Goal: Find contact information: Find contact information

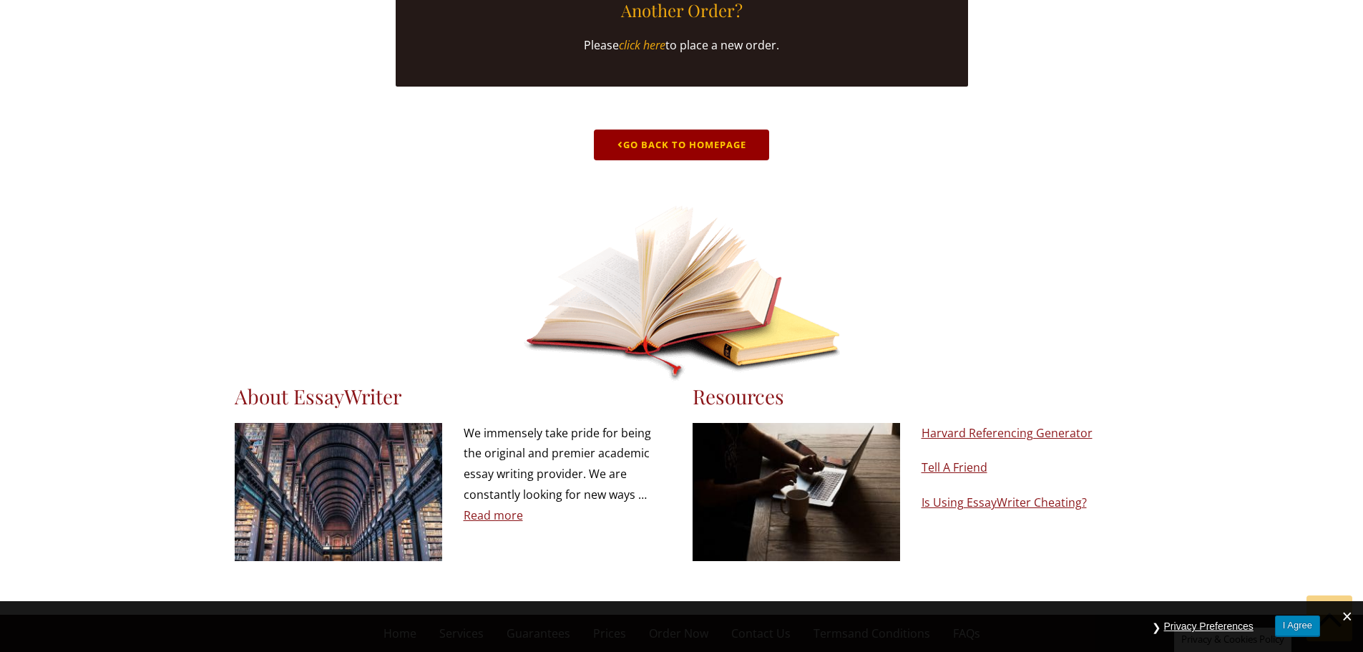
scroll to position [708, 0]
click at [1302, 622] on button "I Agree" at bounding box center [1297, 625] width 45 height 21
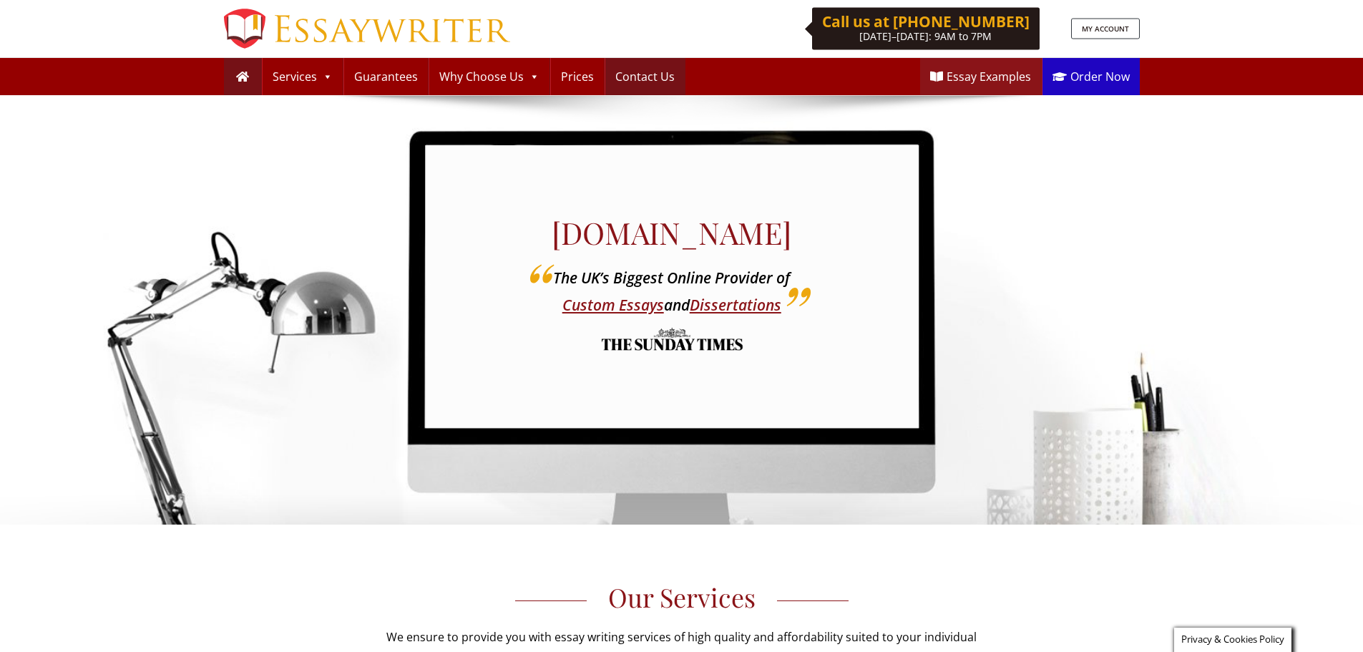
click at [643, 77] on link "Contact Us" at bounding box center [644, 76] width 79 height 37
